Goal: Task Accomplishment & Management: Manage account settings

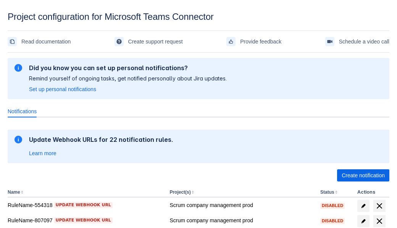
click at [363, 176] on span "Create notification" at bounding box center [362, 175] width 43 height 12
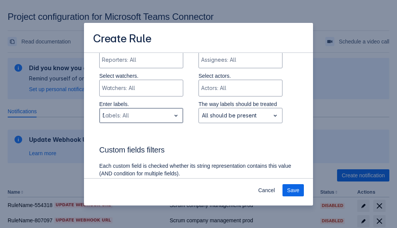
type input "597797_label"
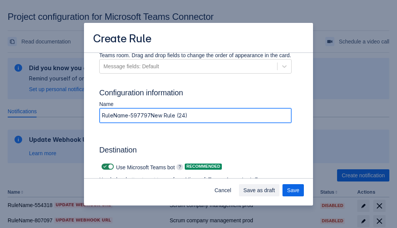
type input "RuleName-597797New Rule (24)"
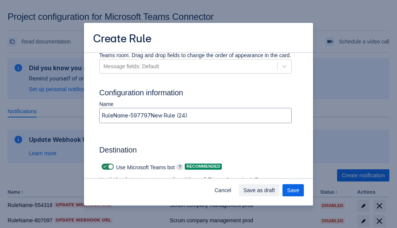
click at [104, 167] on span at bounding box center [105, 167] width 6 height 6
click at [104, 167] on input "checkbox" at bounding box center [103, 166] width 5 height 5
checkbox input "false"
type input "[URL][DOMAIN_NAME][DATE]"
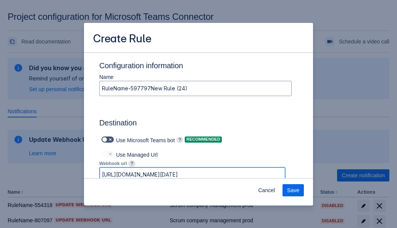
click at [293, 190] on span "Save" at bounding box center [293, 190] width 12 height 12
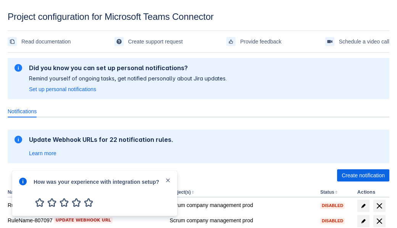
click at [25, 195] on div at bounding box center [22, 193] width 9 height 33
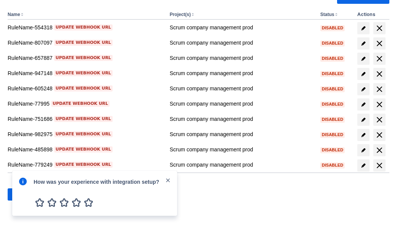
click at [25, 195] on div at bounding box center [22, 193] width 9 height 33
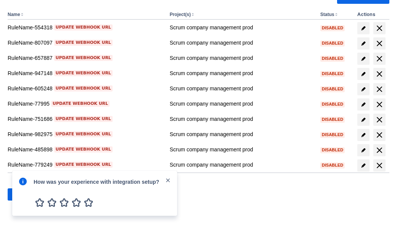
click at [25, 195] on div at bounding box center [22, 193] width 9 height 33
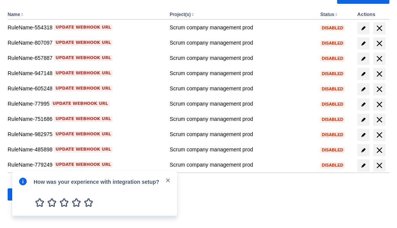
click at [25, 195] on div at bounding box center [22, 193] width 9 height 33
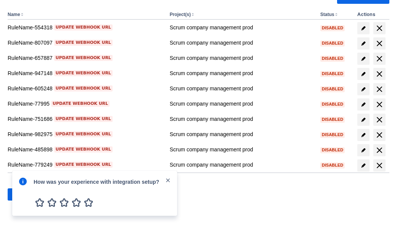
click at [25, 195] on div at bounding box center [22, 193] width 9 height 33
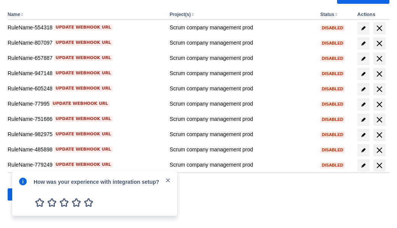
click at [25, 195] on div at bounding box center [22, 193] width 9 height 33
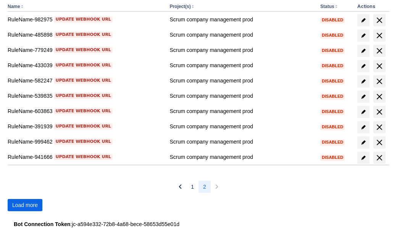
click at [25, 205] on span "Load more" at bounding box center [25, 205] width 26 height 12
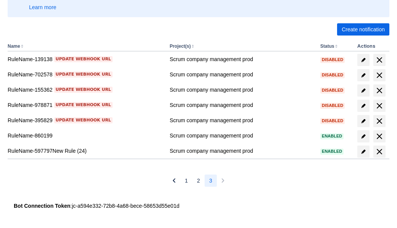
scroll to position [146, 0]
click at [379, 151] on span "delete" at bounding box center [379, 151] width 9 height 9
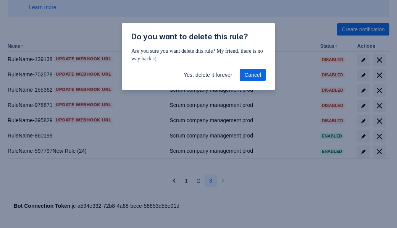
click at [208, 75] on span "Yes, delete it forever" at bounding box center [208, 75] width 48 height 12
